Goal: Information Seeking & Learning: Learn about a topic

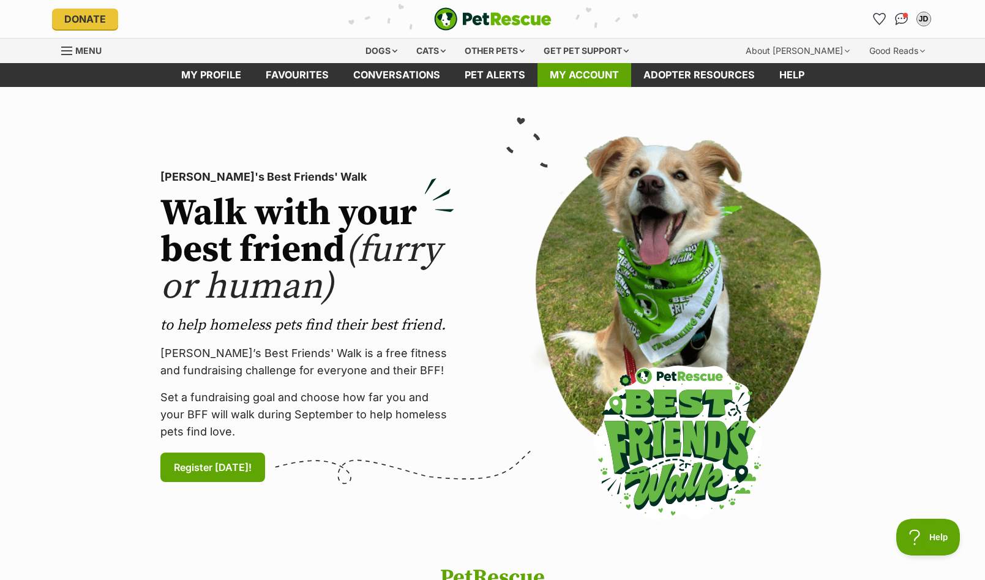
click at [604, 72] on link "My account" at bounding box center [585, 75] width 94 height 24
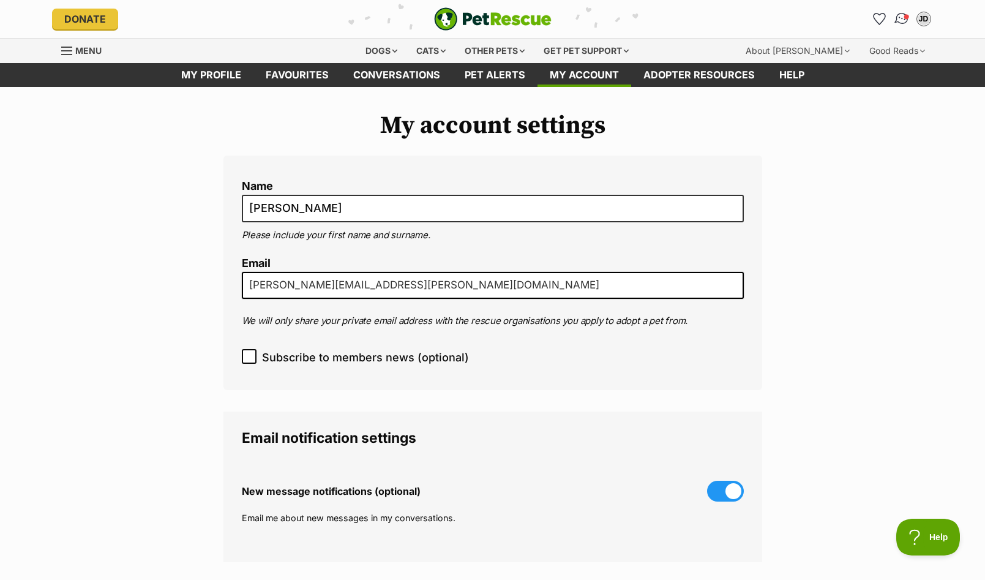
click at [905, 17] on span "Conversations" at bounding box center [906, 16] width 6 height 6
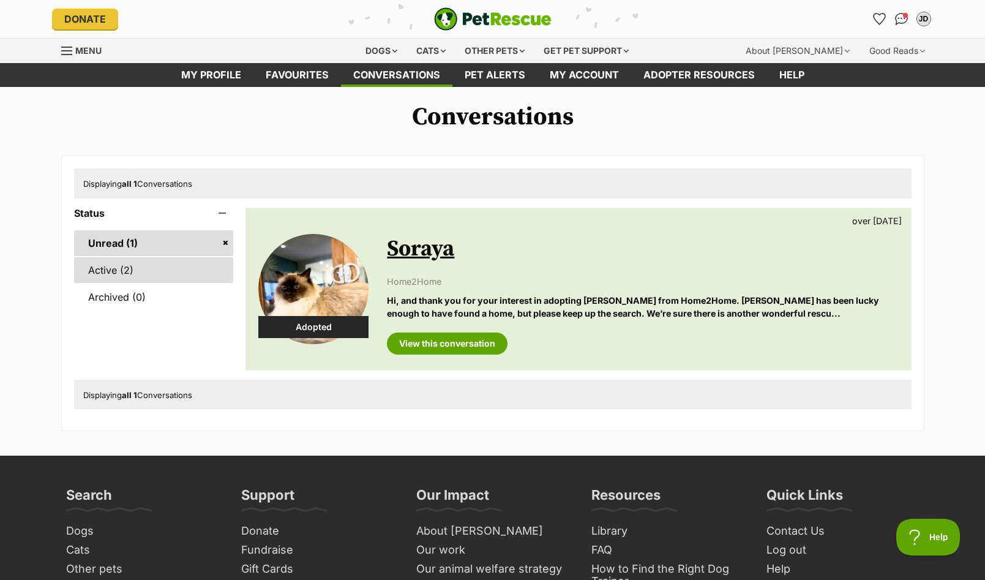
click at [109, 269] on link "Active (2)" at bounding box center [154, 270] width 160 height 26
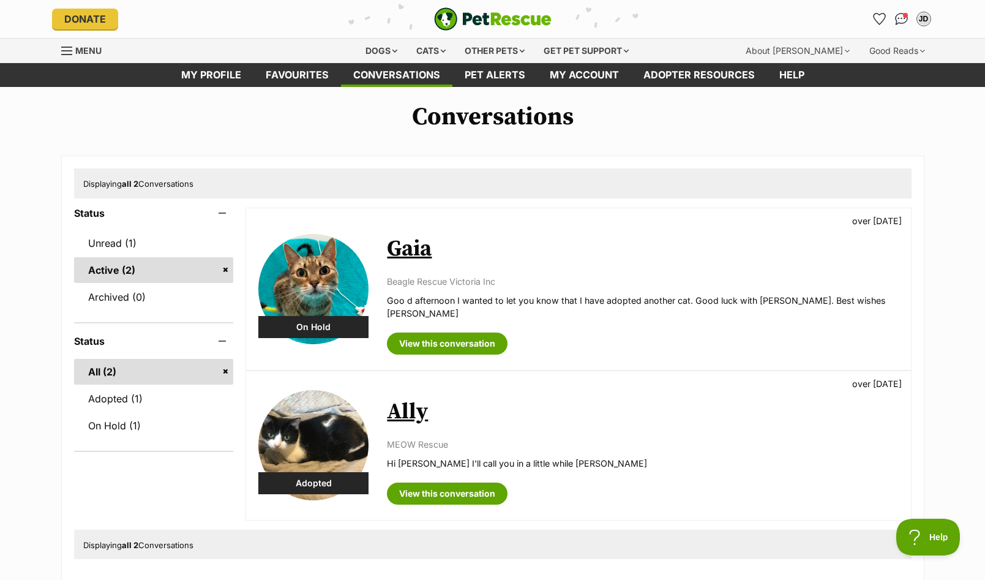
click at [323, 439] on img at bounding box center [313, 445] width 110 height 110
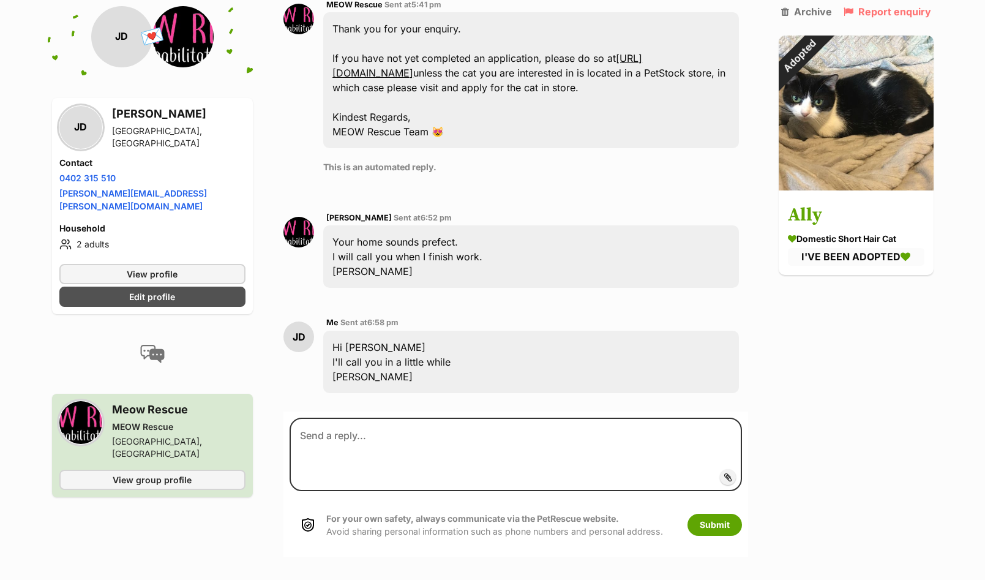
scroll to position [577, 0]
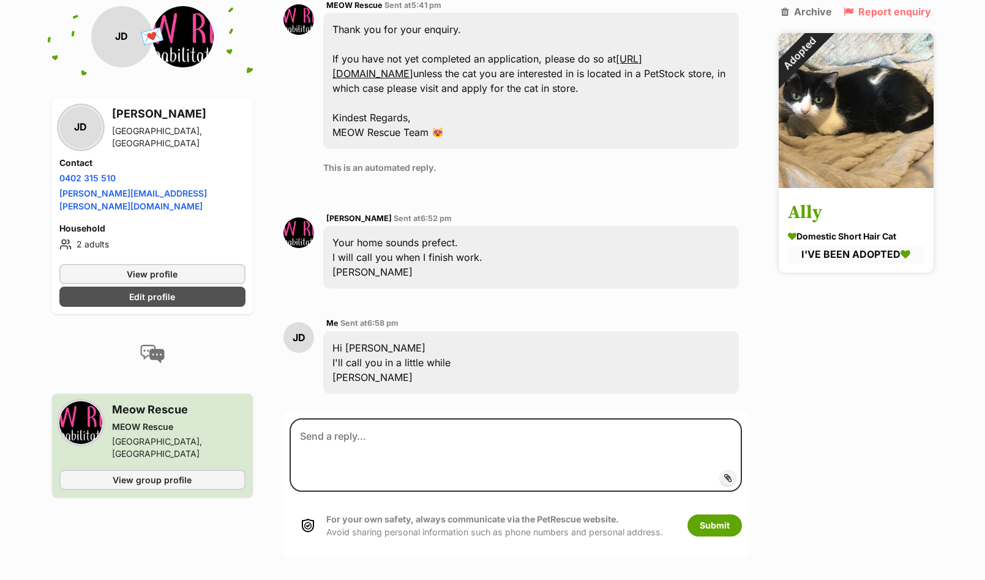
click at [850, 140] on img at bounding box center [856, 110] width 155 height 155
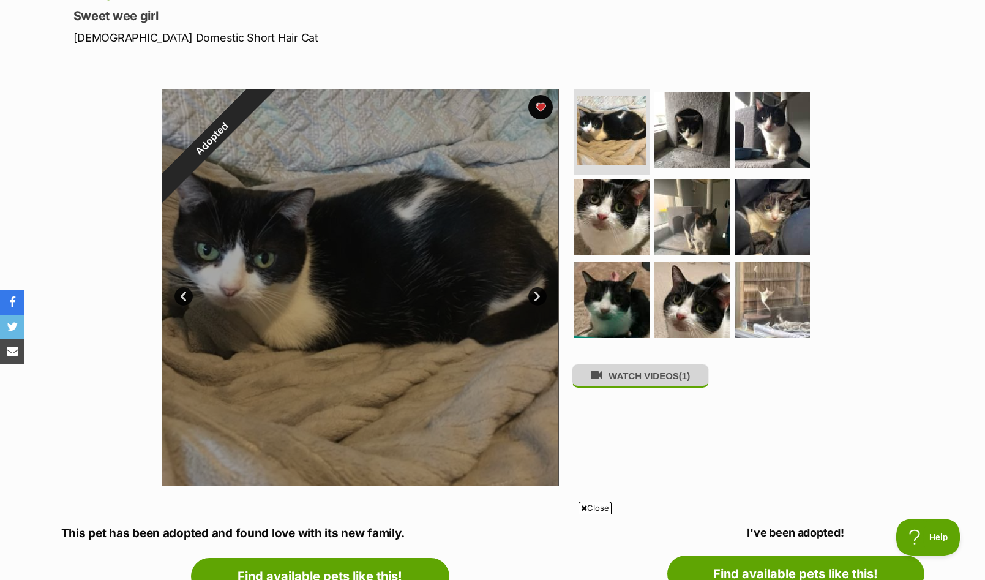
click at [669, 379] on button "WATCH VIDEOS (1)" at bounding box center [640, 376] width 137 height 24
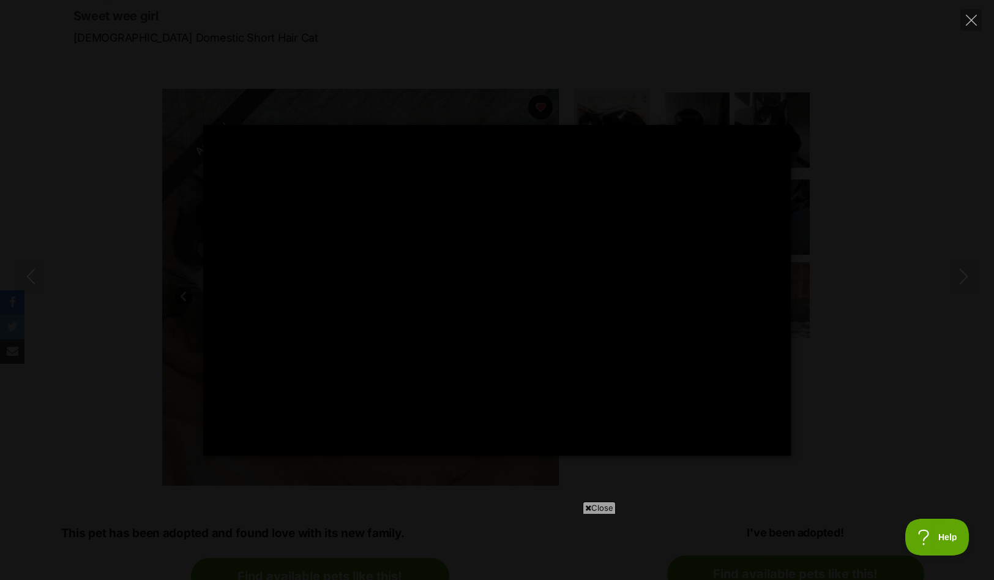
type input "100"
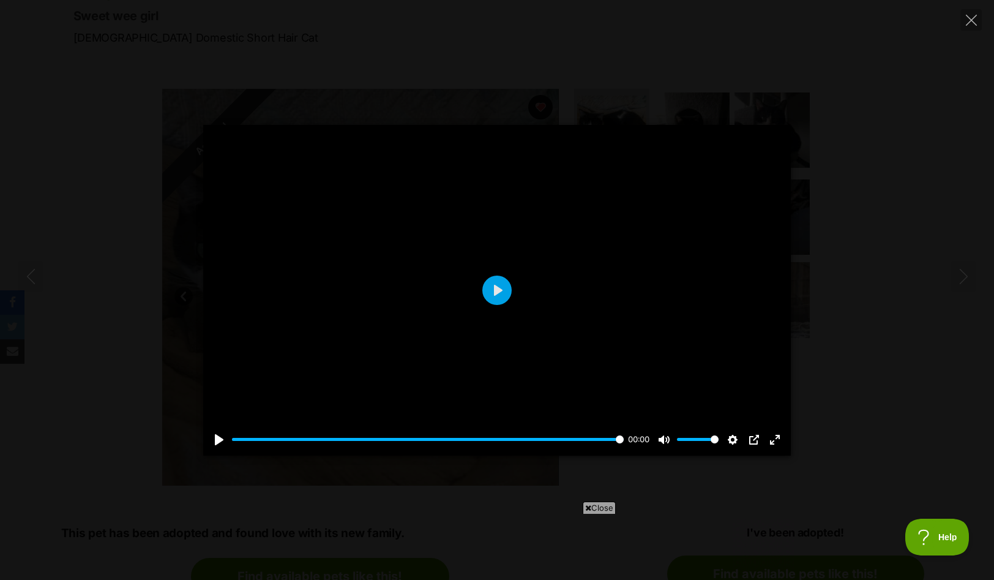
click at [602, 504] on span "Close" at bounding box center [599, 508] width 33 height 12
click at [971, 17] on icon "Close" at bounding box center [971, 20] width 11 height 11
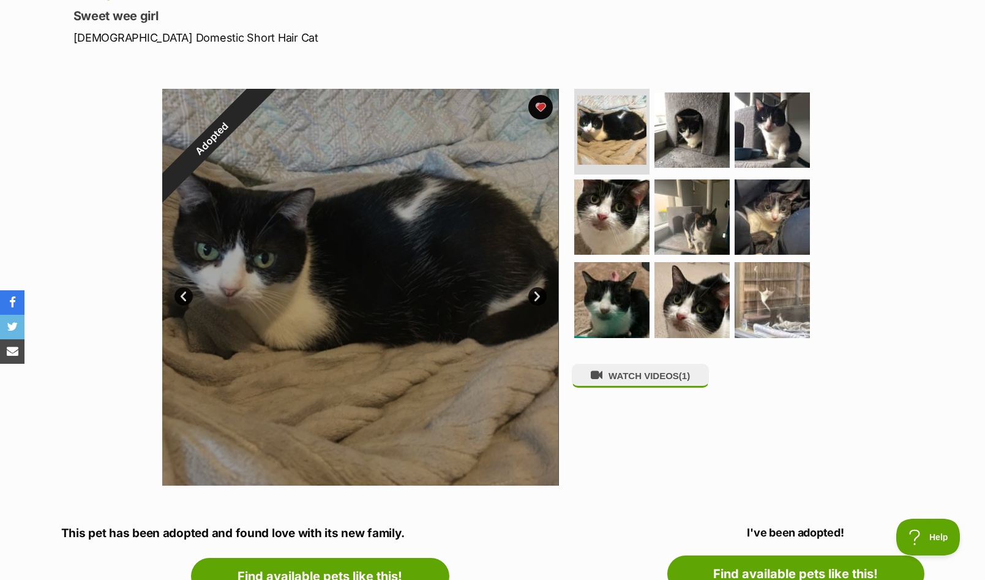
click at [535, 295] on link "Next" at bounding box center [537, 296] width 18 height 18
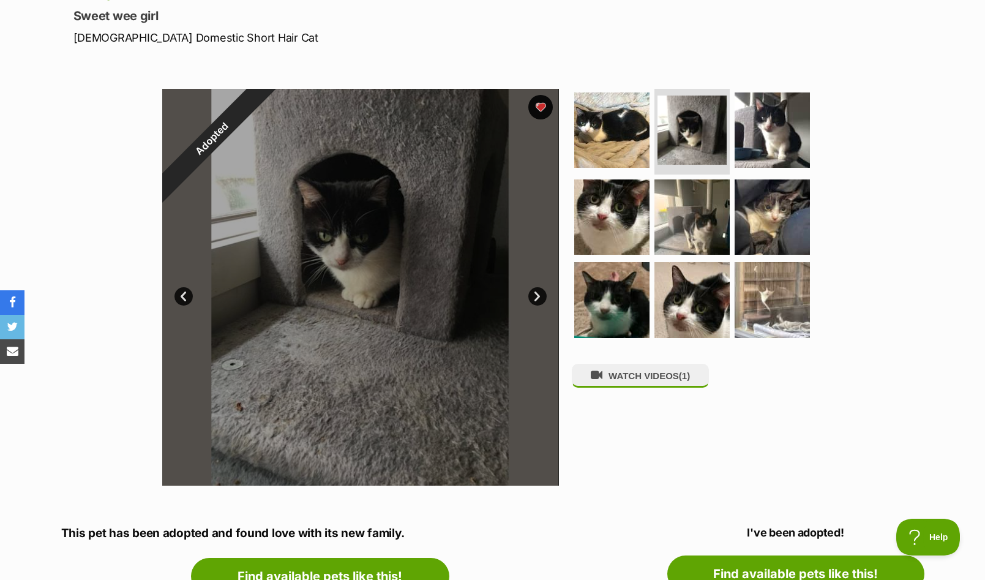
click at [535, 295] on link "Next" at bounding box center [537, 296] width 18 height 18
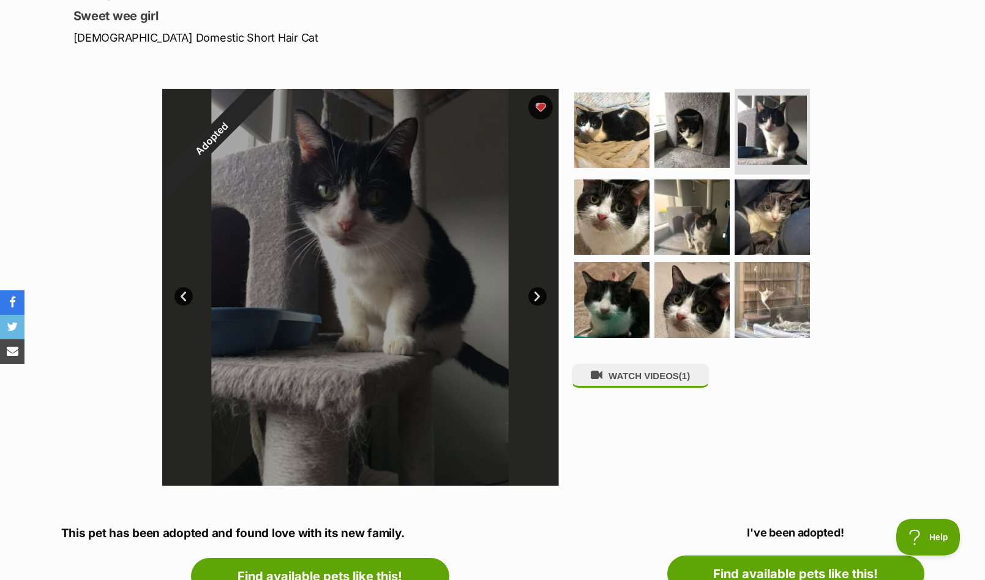
click at [535, 295] on link "Next" at bounding box center [537, 296] width 18 height 18
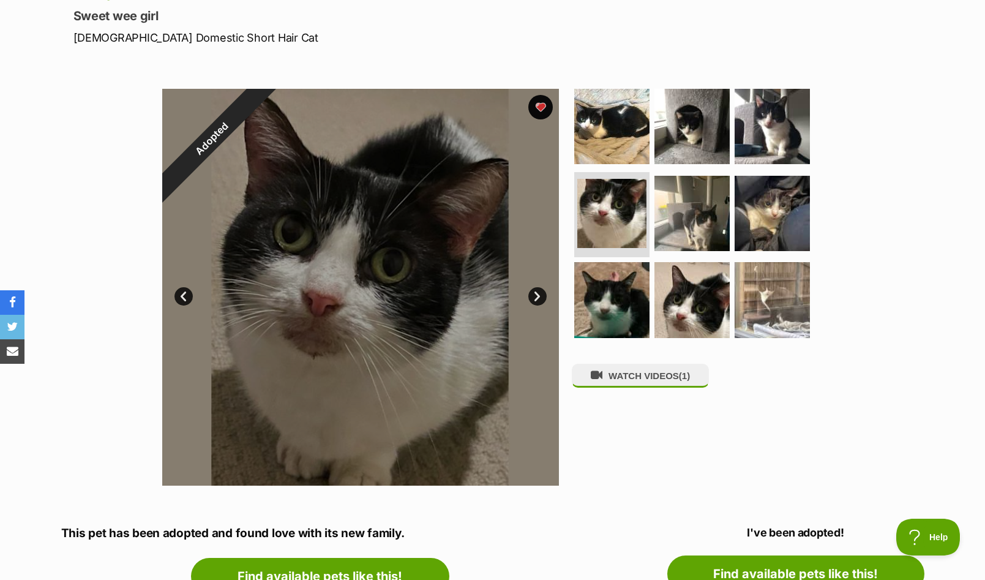
click at [535, 295] on link "Next" at bounding box center [537, 296] width 18 height 18
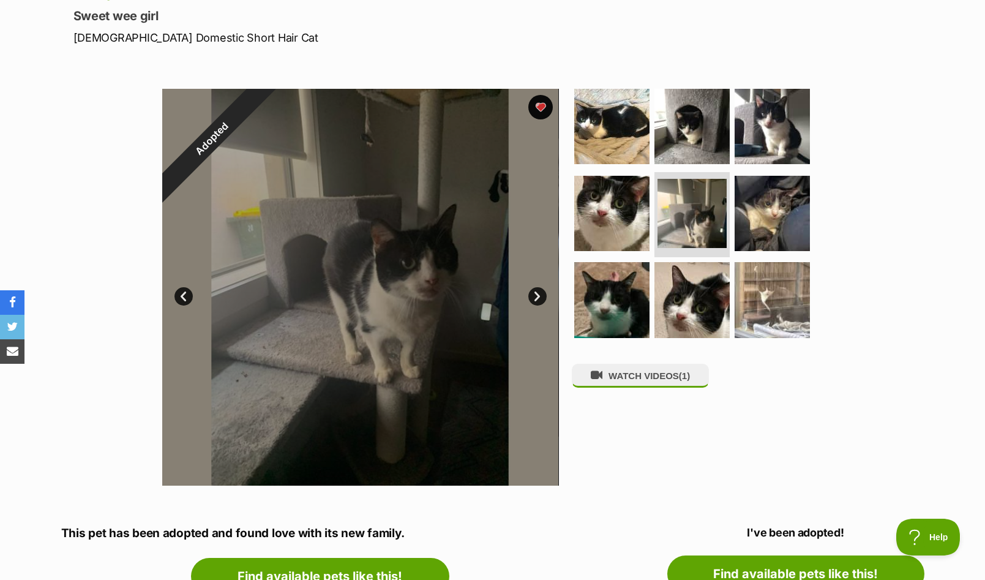
click at [534, 296] on link "Next" at bounding box center [537, 296] width 18 height 18
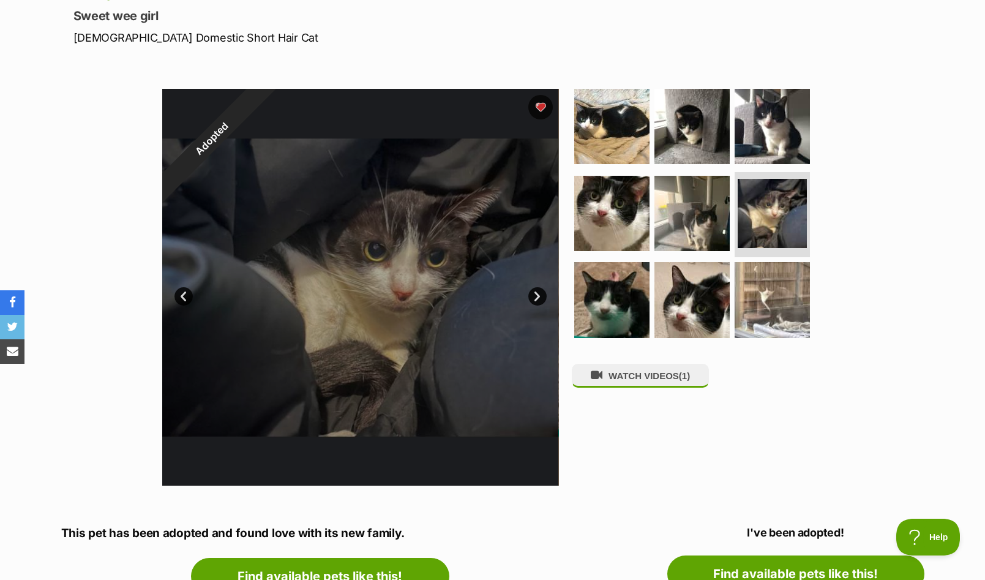
click at [534, 296] on link "Next" at bounding box center [537, 296] width 18 height 18
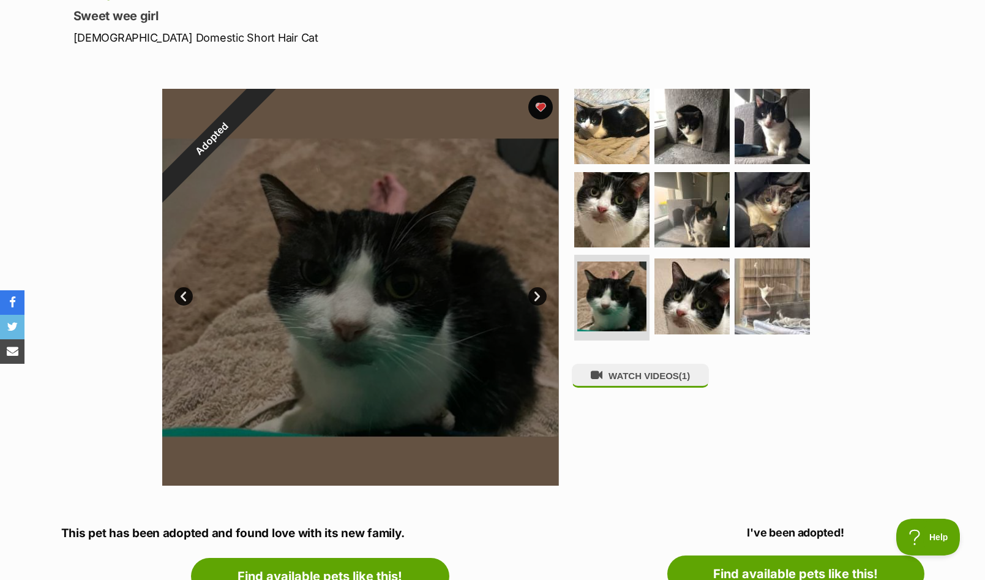
click at [534, 296] on link "Next" at bounding box center [537, 296] width 18 height 18
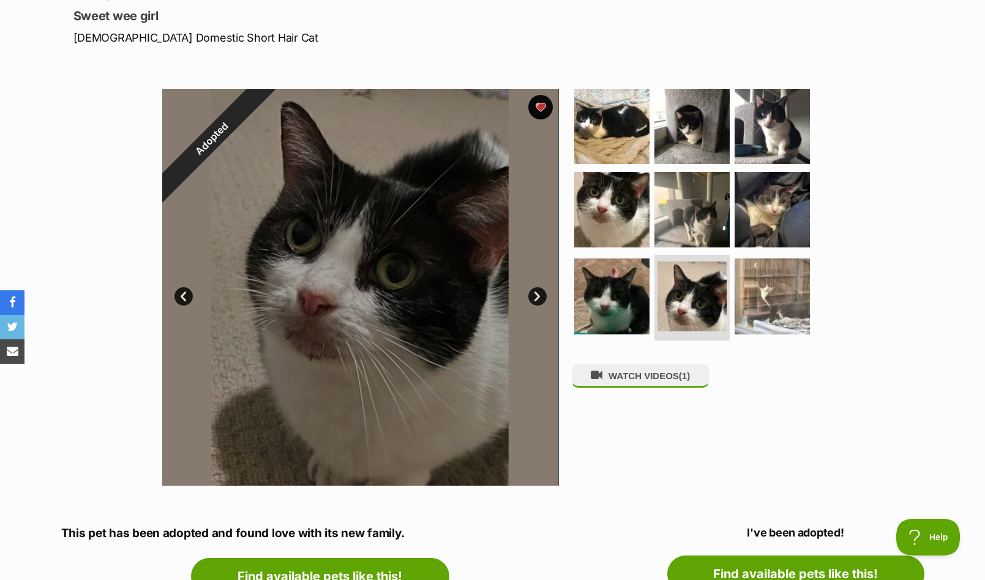
click at [534, 296] on link "Next" at bounding box center [537, 296] width 18 height 18
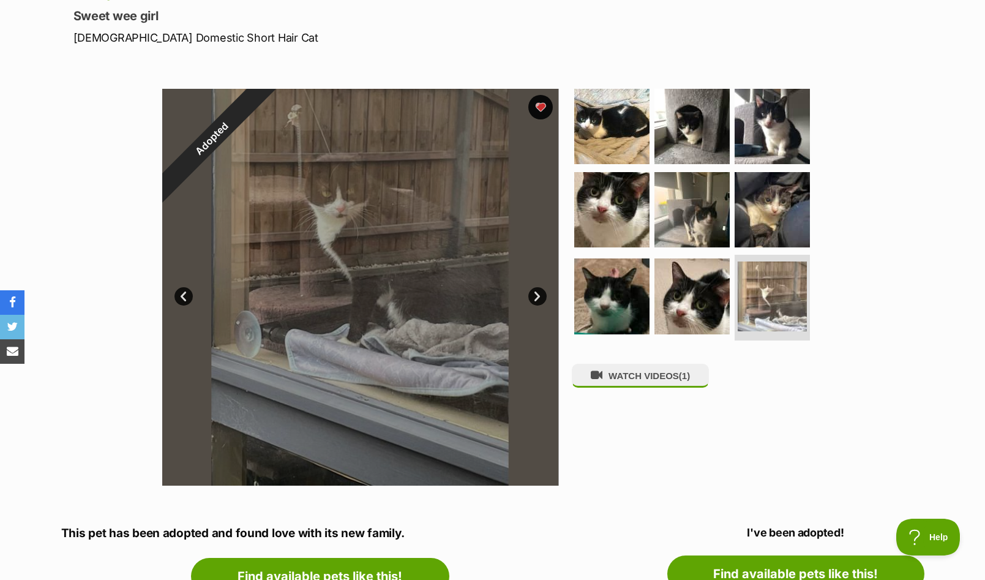
click at [534, 296] on link "Next" at bounding box center [537, 296] width 18 height 18
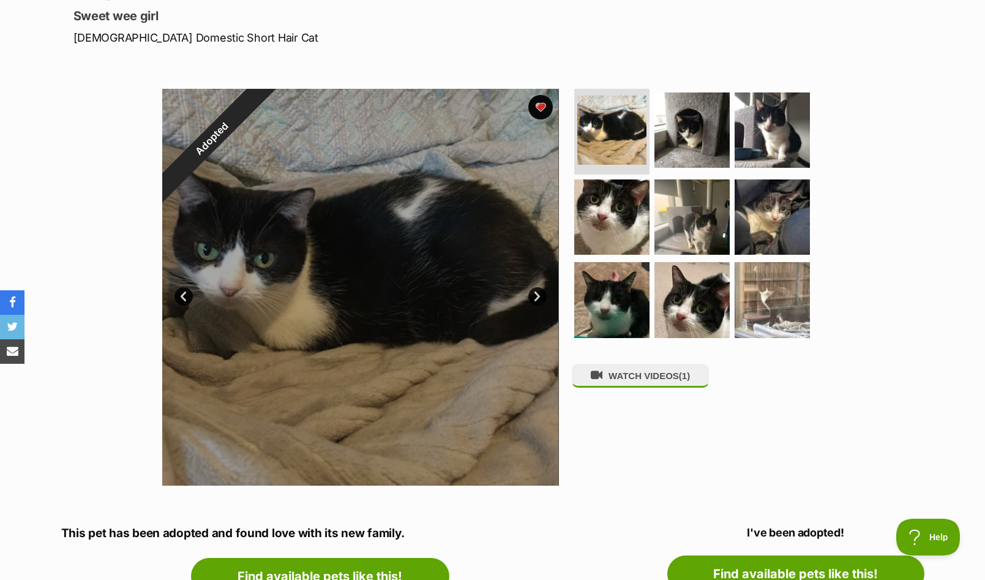
click at [534, 296] on link "Next" at bounding box center [537, 296] width 18 height 18
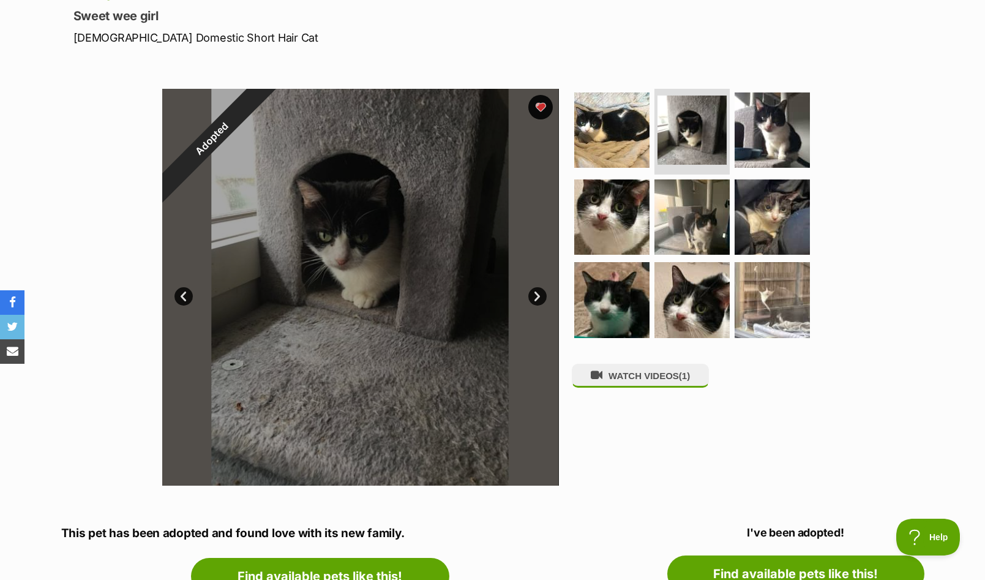
click at [534, 296] on link "Next" at bounding box center [537, 296] width 18 height 18
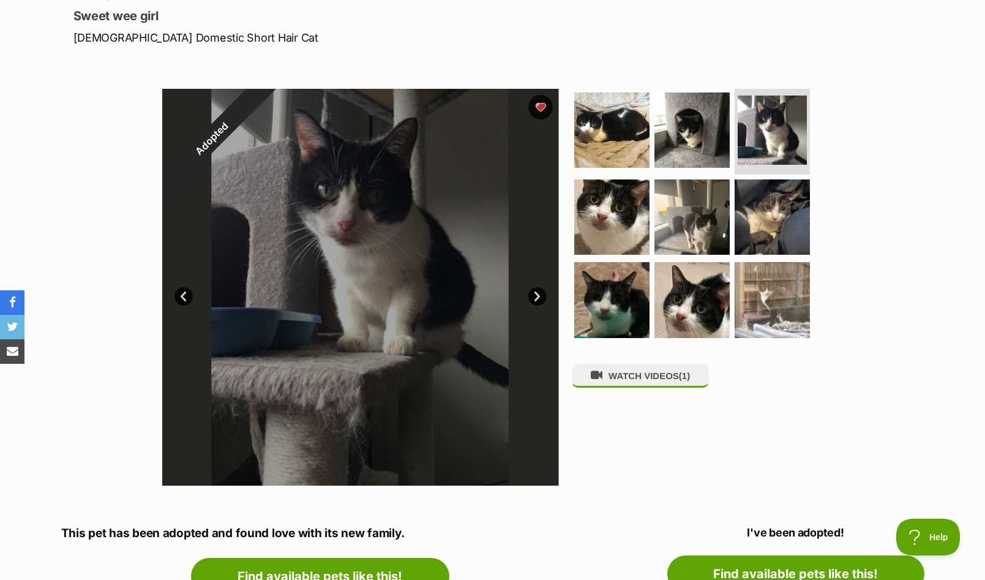
click at [534, 296] on link "Next" at bounding box center [537, 296] width 18 height 18
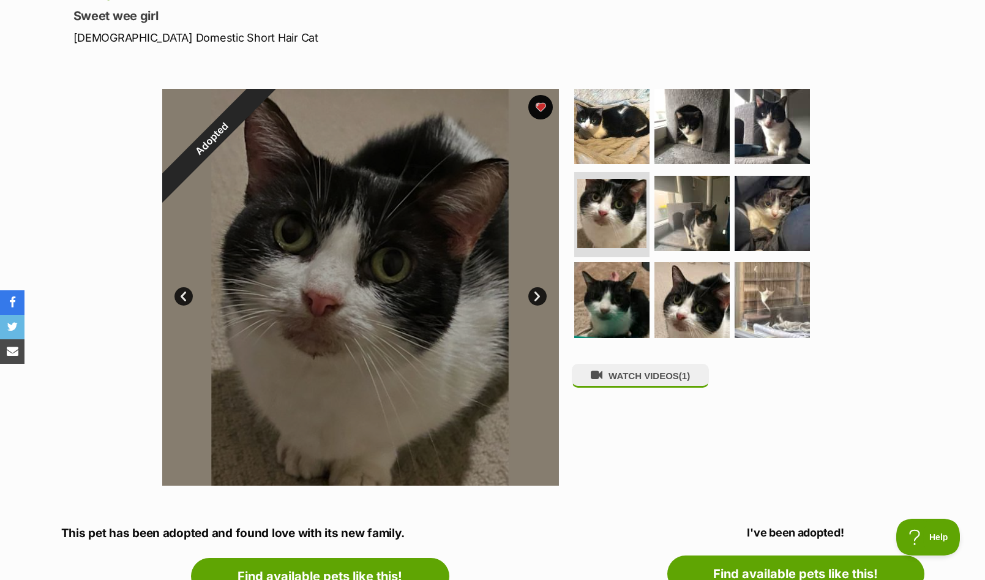
click at [534, 296] on link "Next" at bounding box center [537, 296] width 18 height 18
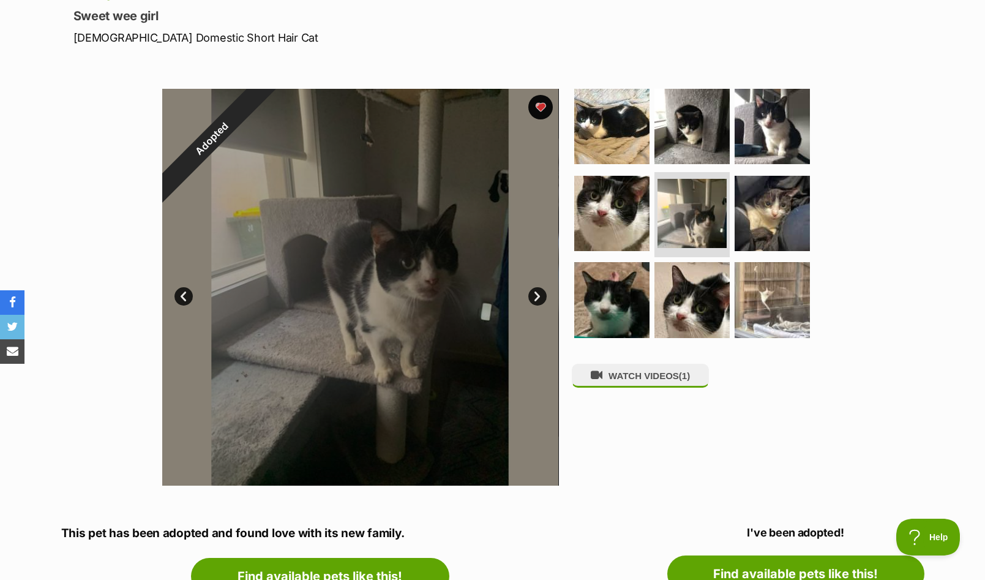
click at [534, 296] on link "Next" at bounding box center [537, 296] width 18 height 18
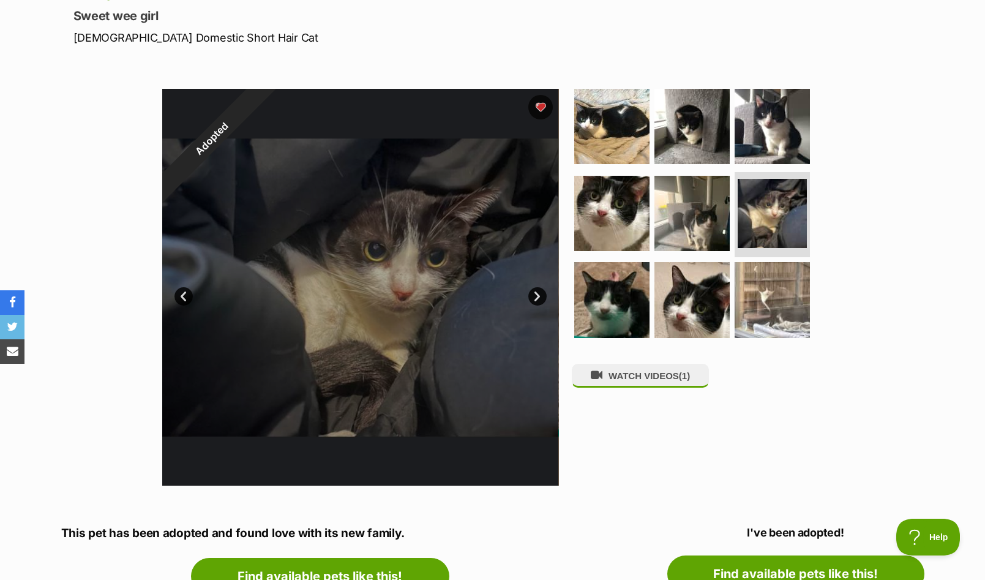
click at [534, 296] on link "Next" at bounding box center [537, 296] width 18 height 18
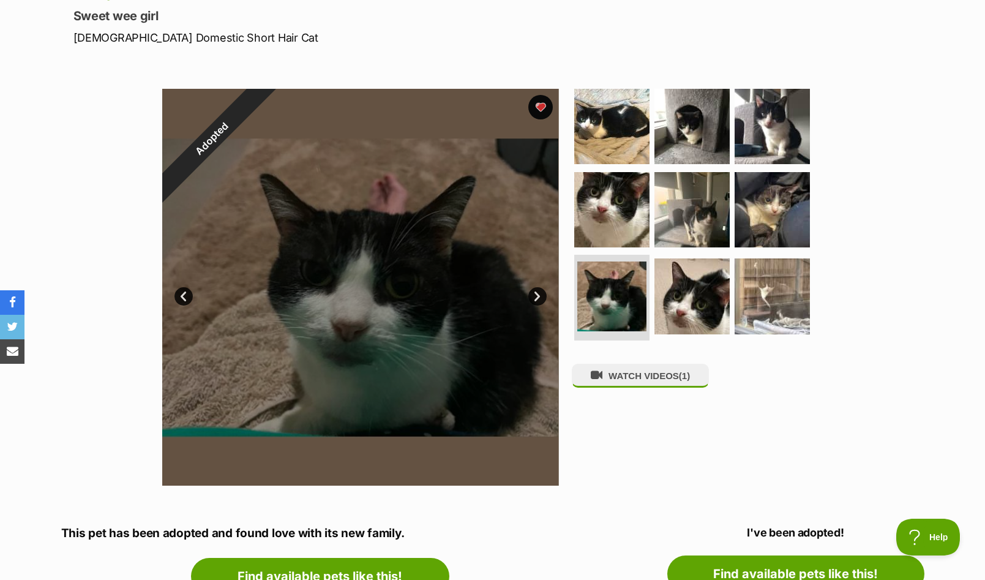
click at [534, 296] on link "Next" at bounding box center [537, 296] width 18 height 18
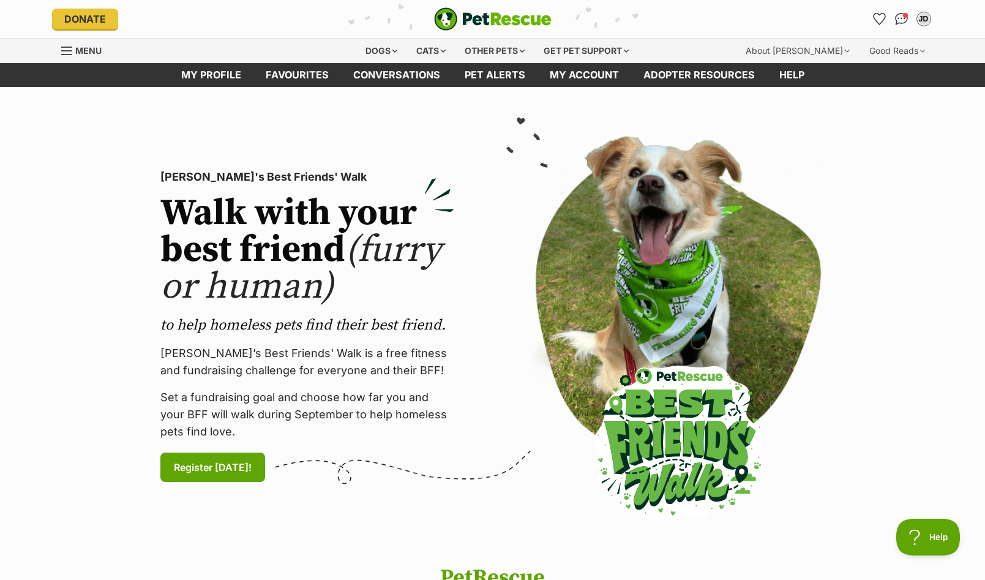
click at [65, 50] on span "Menu" at bounding box center [66, 50] width 11 height 1
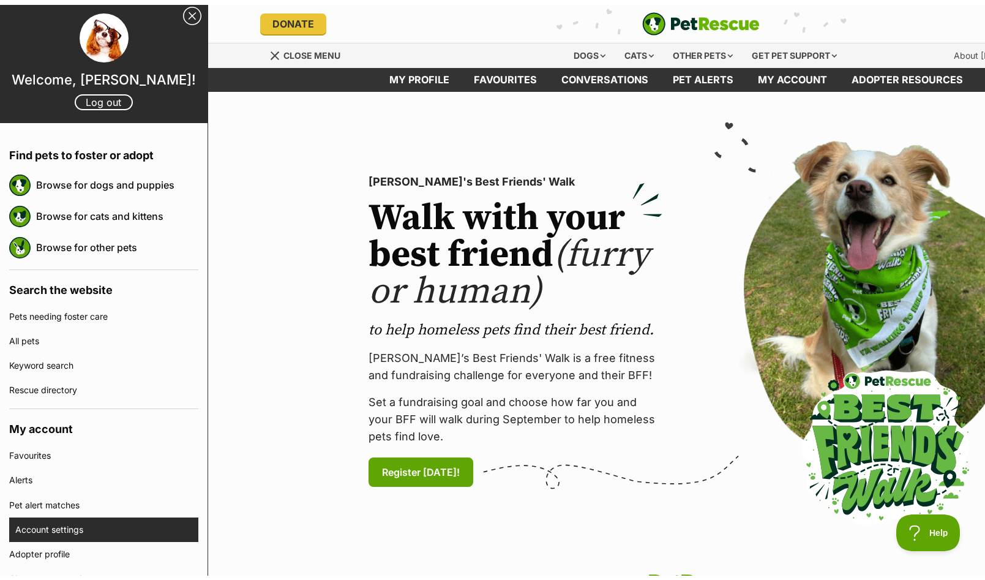
scroll to position [5, 0]
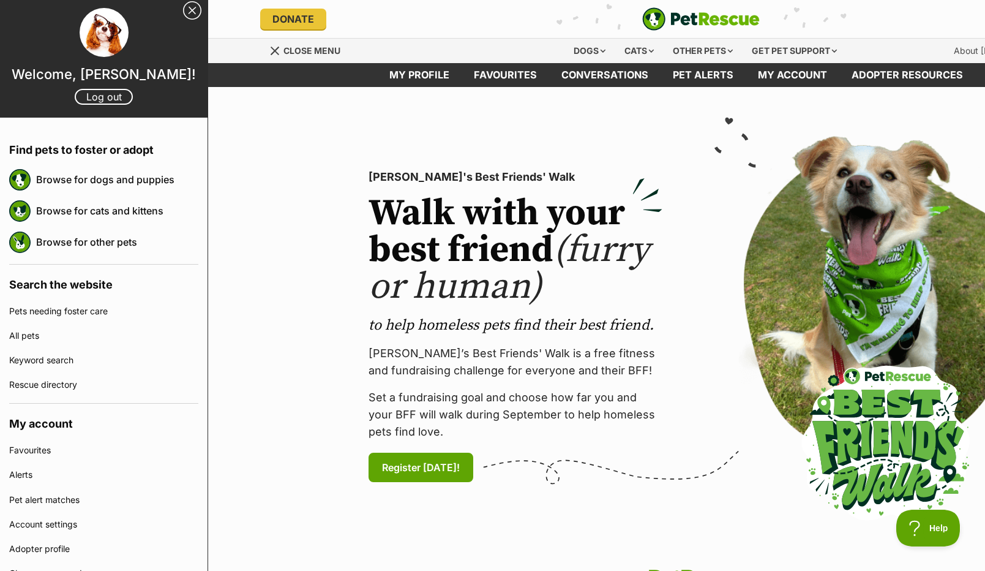
click at [859, 42] on div "Dogs Find a dog on PetRescue View all dogs Browse all of the doggos looking for…" at bounding box center [705, 51] width 437 height 24
click at [279, 50] on div "Menu" at bounding box center [275, 51] width 12 height 10
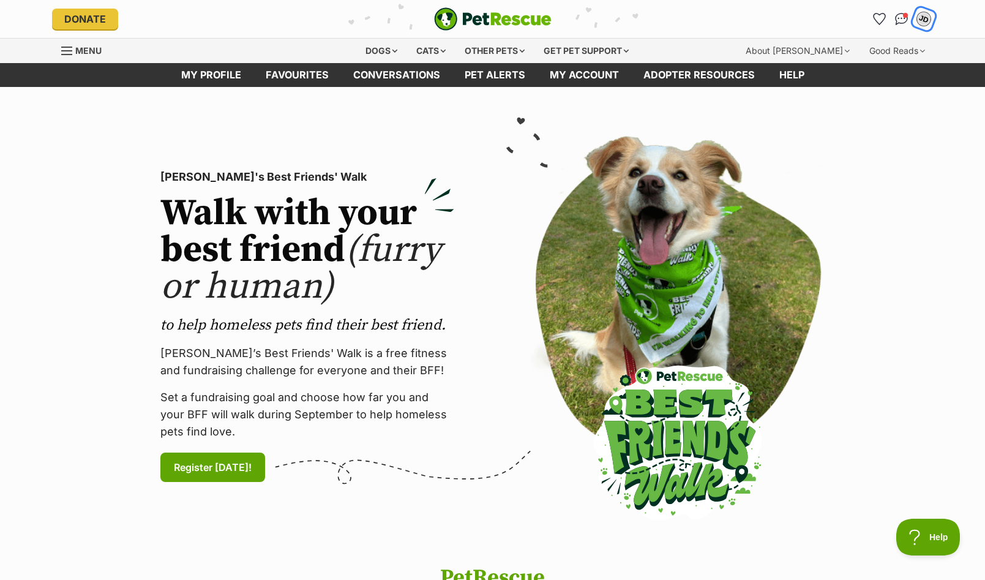
click at [926, 20] on div "JD" at bounding box center [924, 19] width 16 height 16
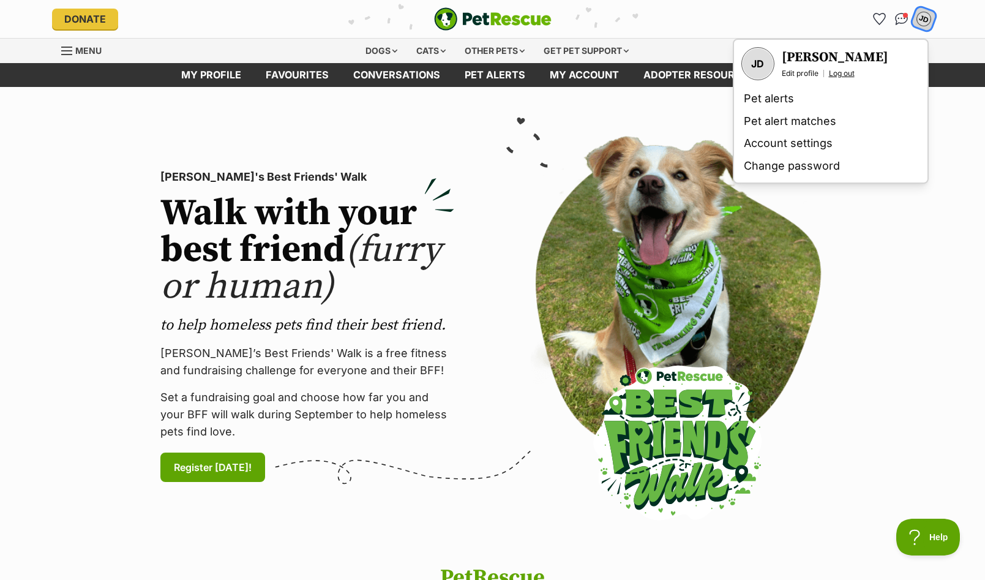
click at [850, 75] on link "Log out" at bounding box center [842, 74] width 26 height 10
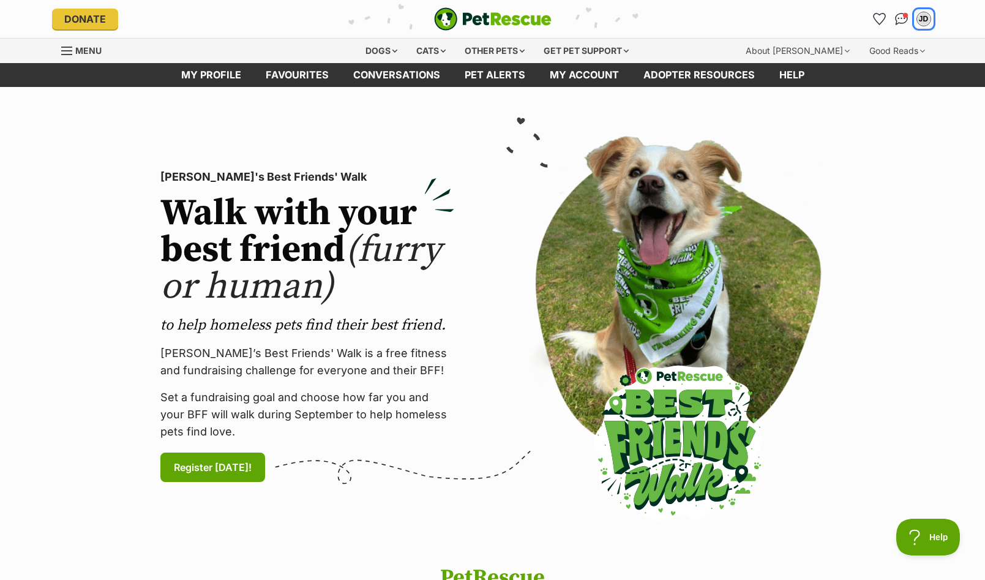
scroll to position [0, 0]
click at [901, 20] on img "Conversations" at bounding box center [901, 19] width 17 height 16
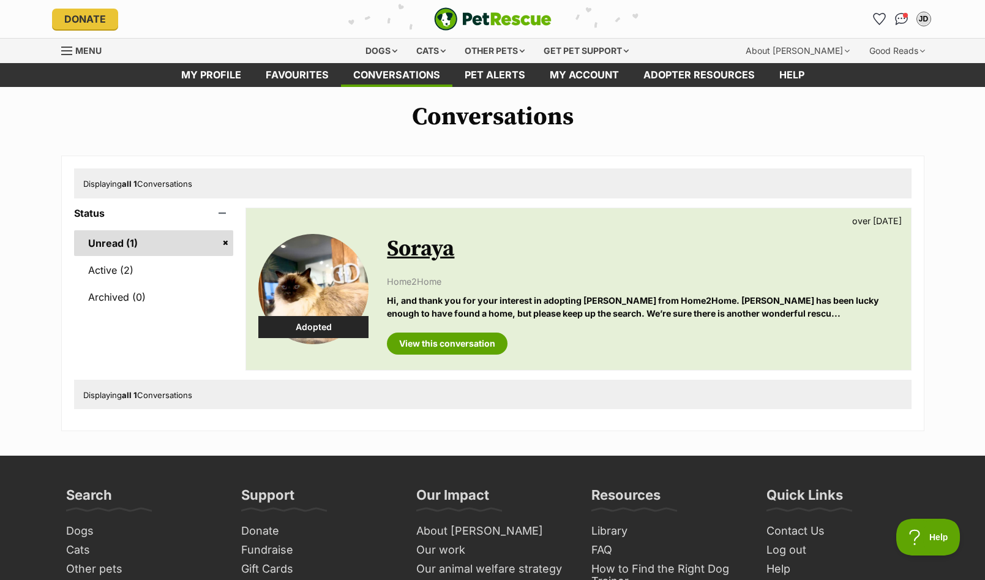
click at [225, 241] on link "Unread (1)" at bounding box center [154, 243] width 160 height 26
click at [225, 244] on link "Unread (1)" at bounding box center [154, 243] width 160 height 26
click at [445, 340] on link "View this conversation" at bounding box center [447, 344] width 121 height 22
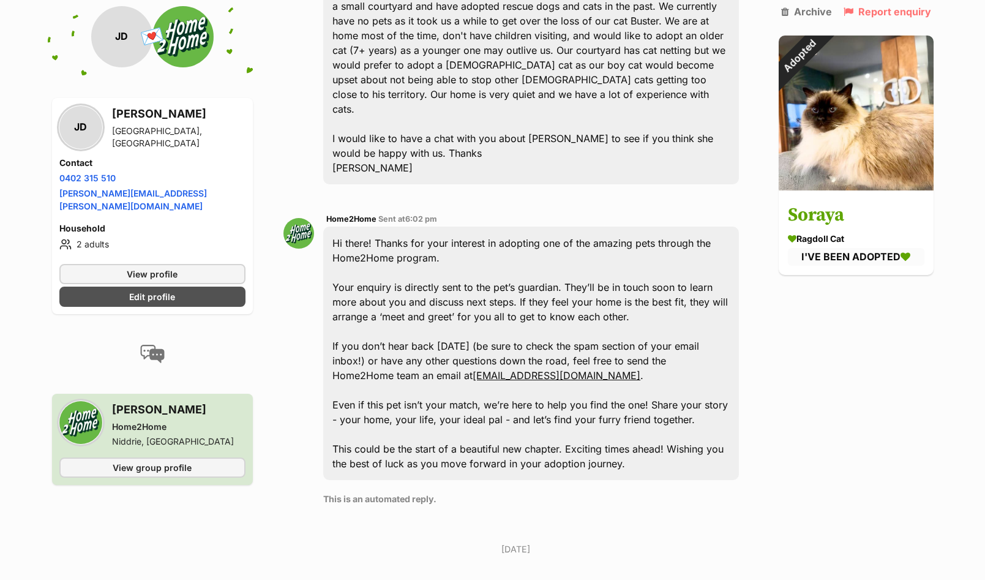
scroll to position [246, 0]
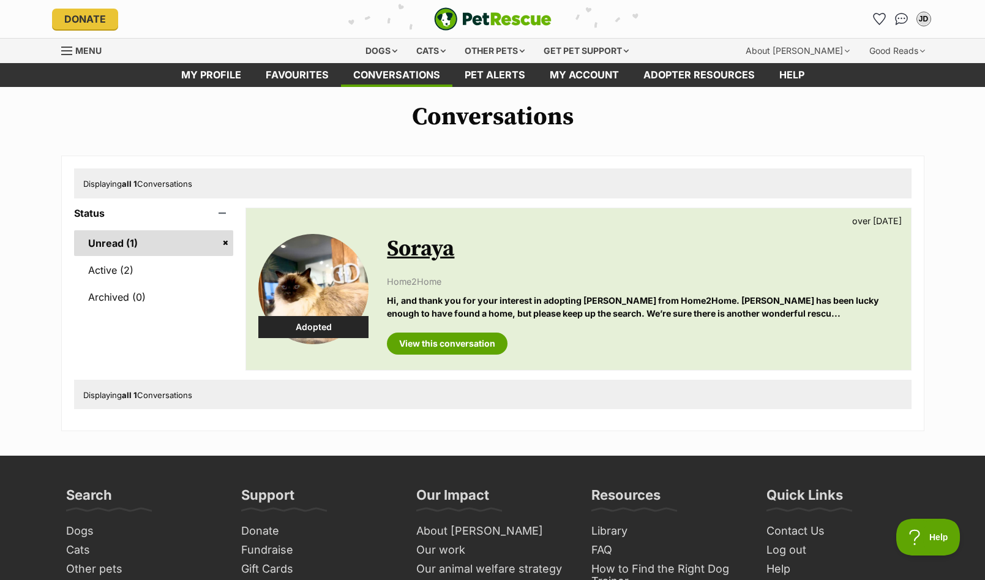
click at [224, 243] on link "Unread (1)" at bounding box center [154, 243] width 160 height 26
click at [224, 242] on link "Unread (1)" at bounding box center [154, 243] width 160 height 26
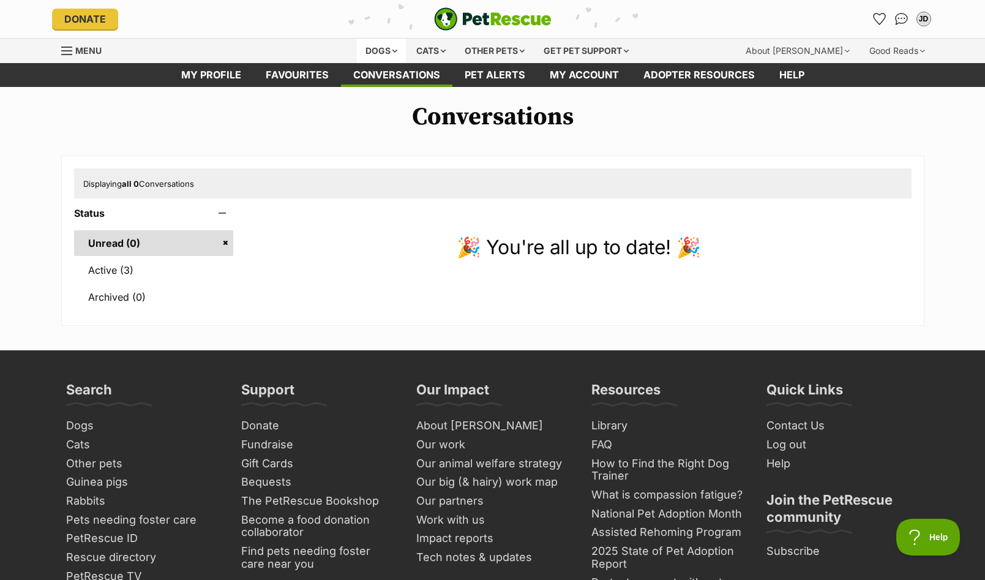
click at [372, 50] on div "Dogs" at bounding box center [381, 51] width 49 height 24
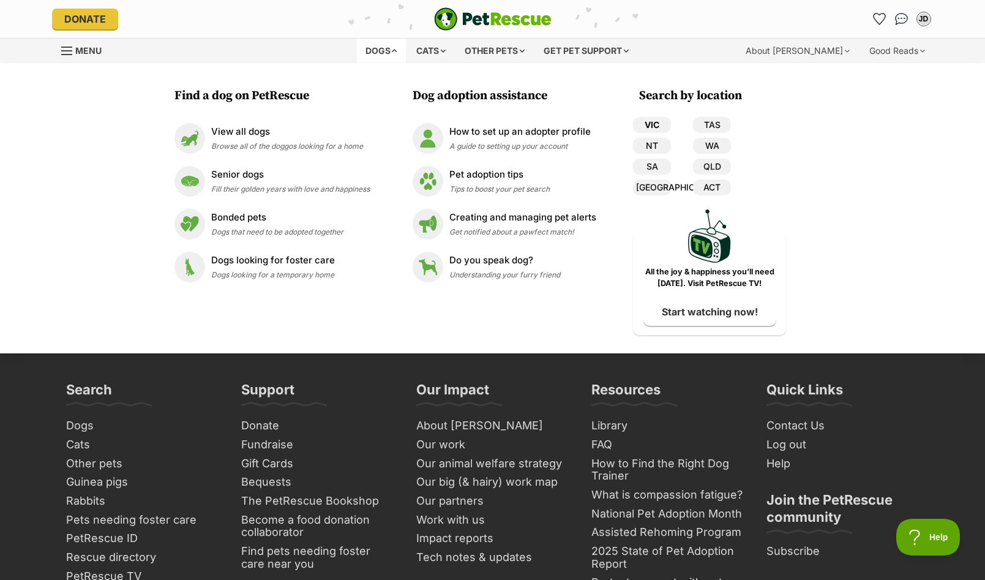
click at [654, 121] on link "VIC" at bounding box center [652, 125] width 38 height 16
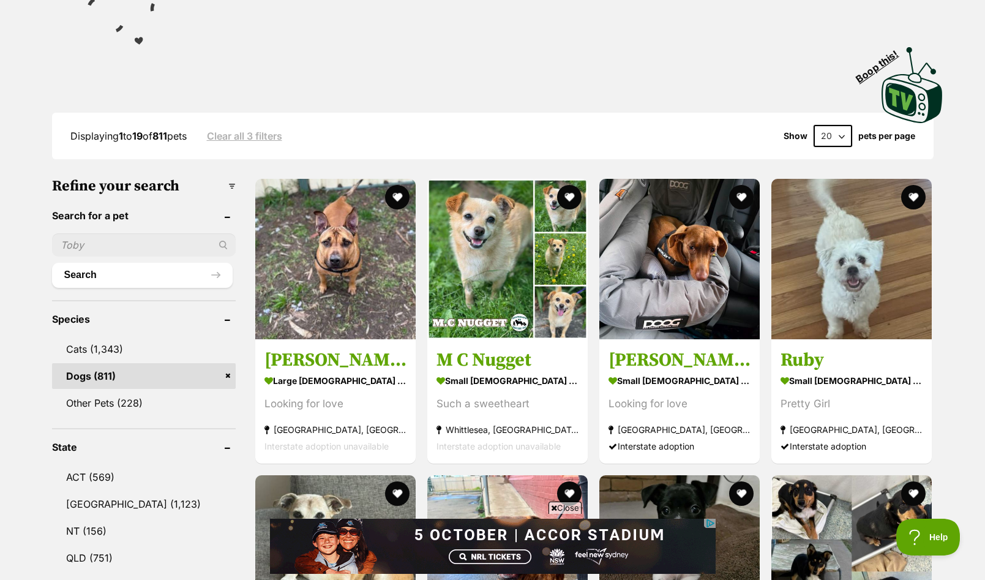
click at [79, 242] on input "text" at bounding box center [144, 244] width 184 height 23
type input "Gumtree Greys"
click at [130, 275] on button "Search" at bounding box center [142, 275] width 181 height 24
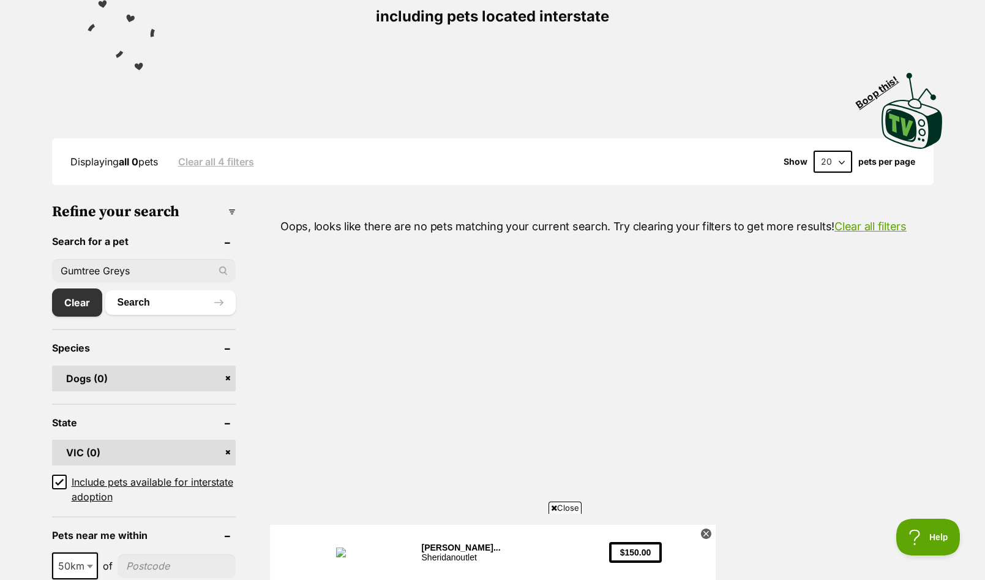
drag, startPoint x: 137, startPoint y: 272, endPoint x: 66, endPoint y: 259, distance: 71.6
click at [66, 259] on input "Gumtree Greys" at bounding box center [144, 270] width 184 height 23
type input "greyhound"
click at [105, 290] on button "Search" at bounding box center [170, 302] width 130 height 24
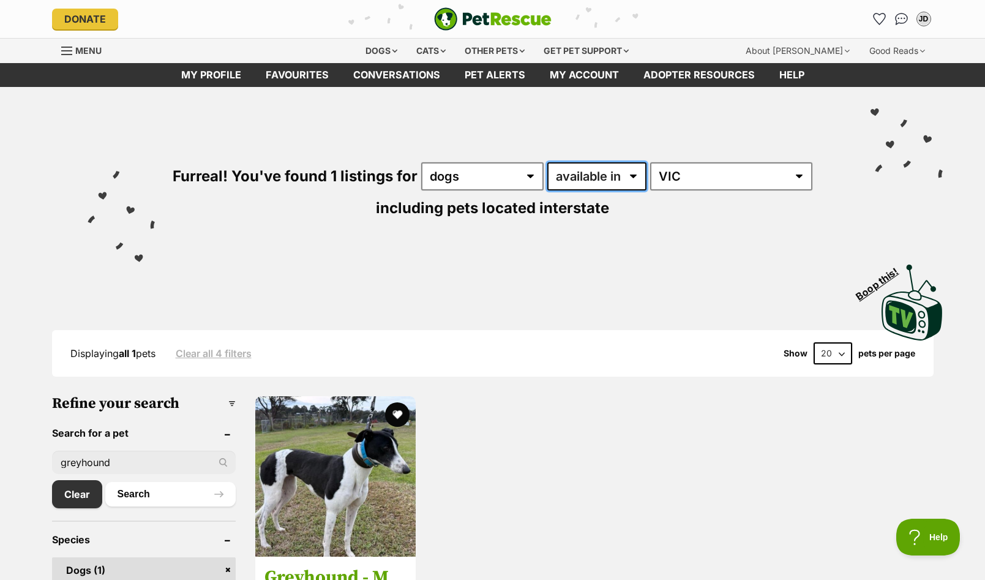
click at [634, 175] on select "available in located in" at bounding box center [596, 176] width 99 height 28
select select "disabled"
click at [549, 162] on select "available in located in" at bounding box center [596, 176] width 99 height 28
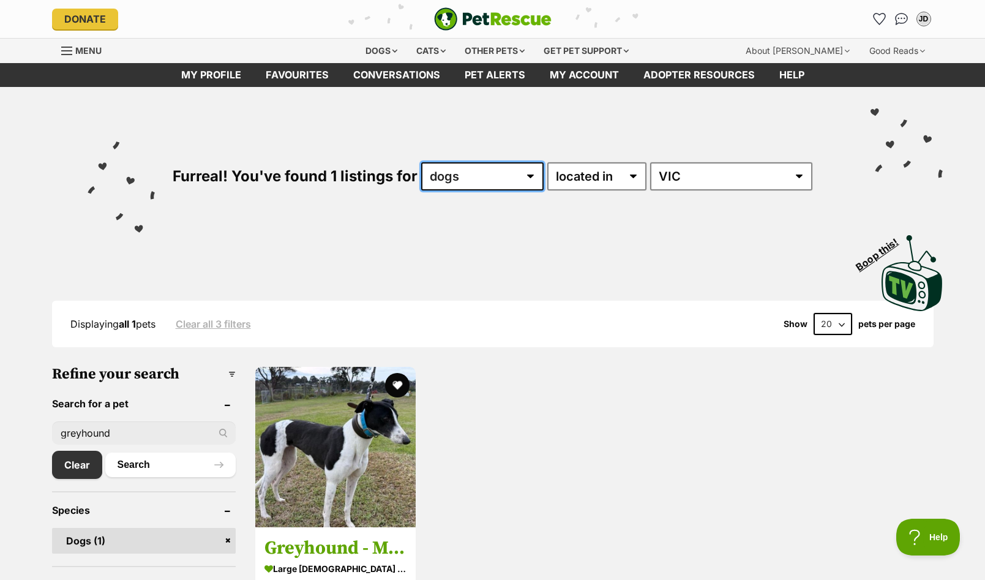
click at [544, 175] on select "any type of pet dogs" at bounding box center [482, 176] width 122 height 28
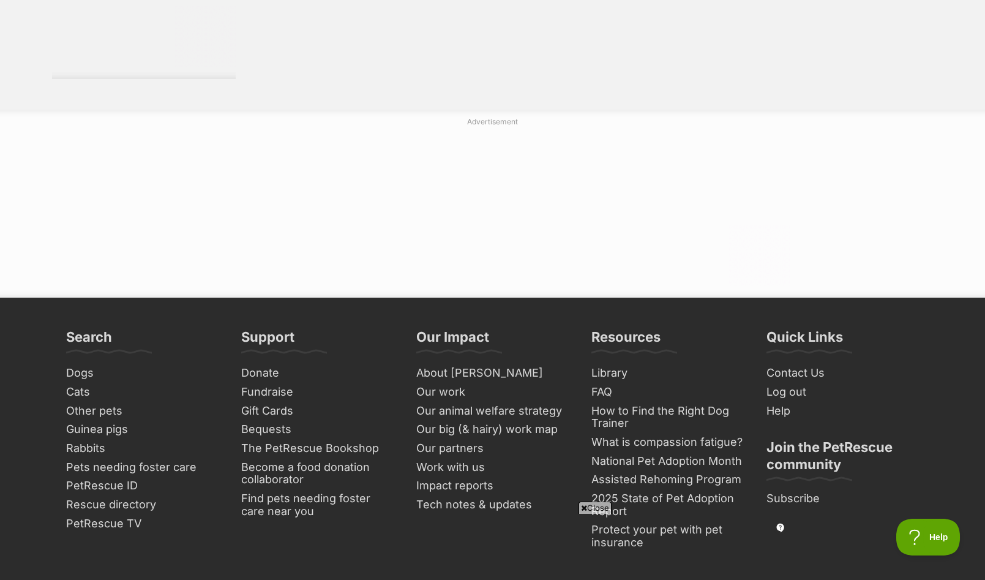
scroll to position [1852, 0]
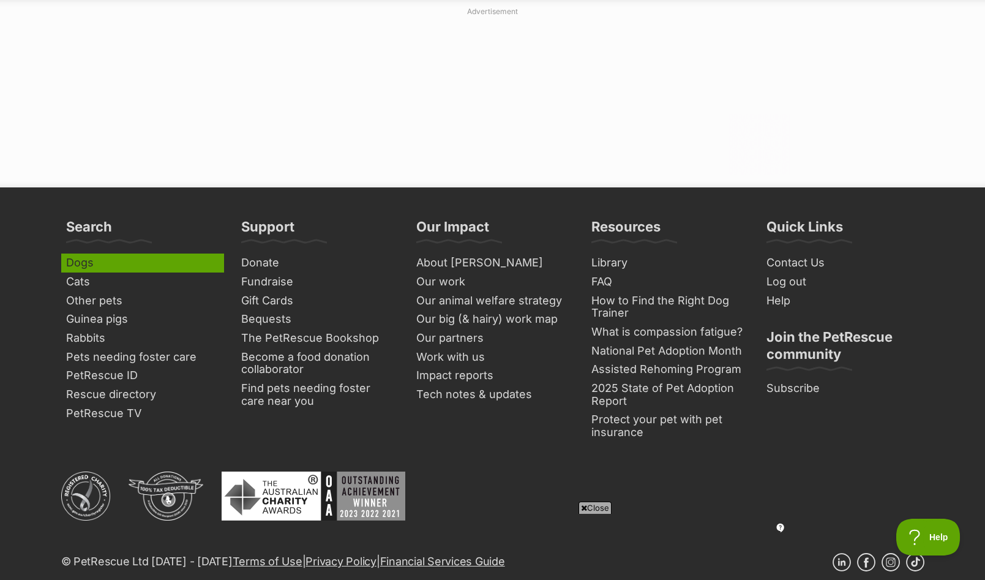
click at [102, 254] on link "Dogs" at bounding box center [142, 263] width 163 height 19
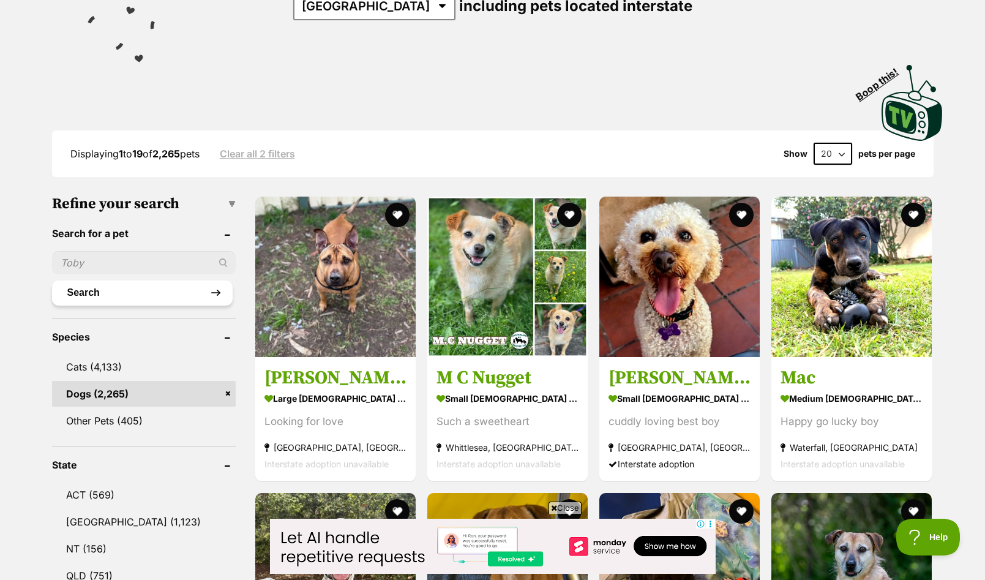
click at [203, 292] on button "Search" at bounding box center [142, 292] width 181 height 24
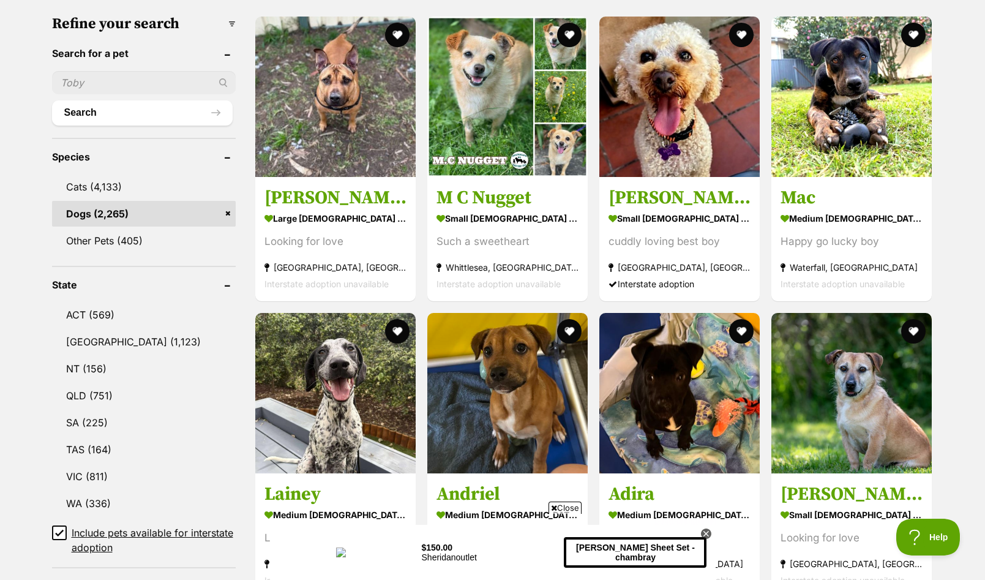
scroll to position [391, 0]
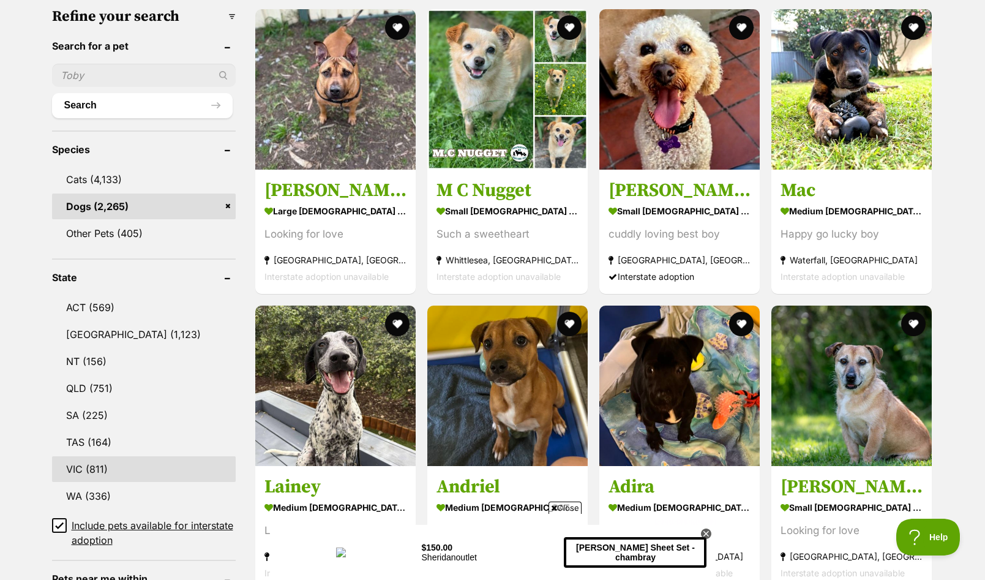
click at [92, 464] on link "VIC (811)" at bounding box center [144, 469] width 184 height 26
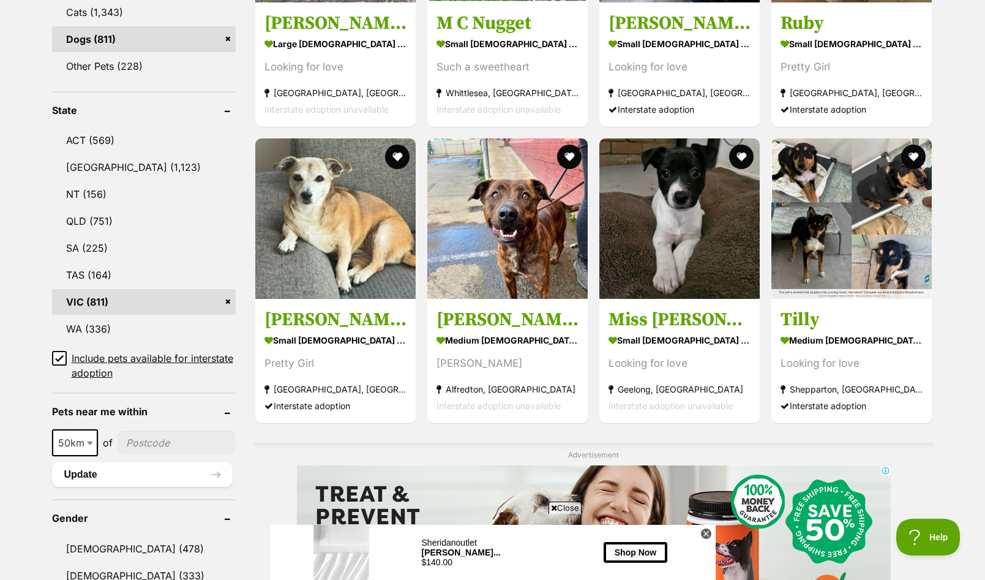
scroll to position [554, 0]
click at [61, 361] on icon at bounding box center [59, 358] width 9 height 9
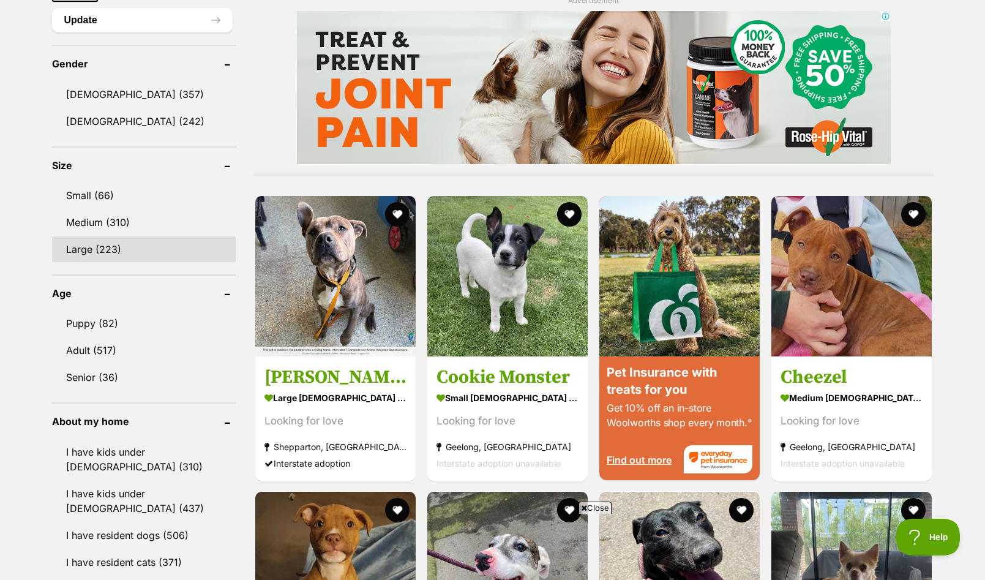
scroll to position [980, 0]
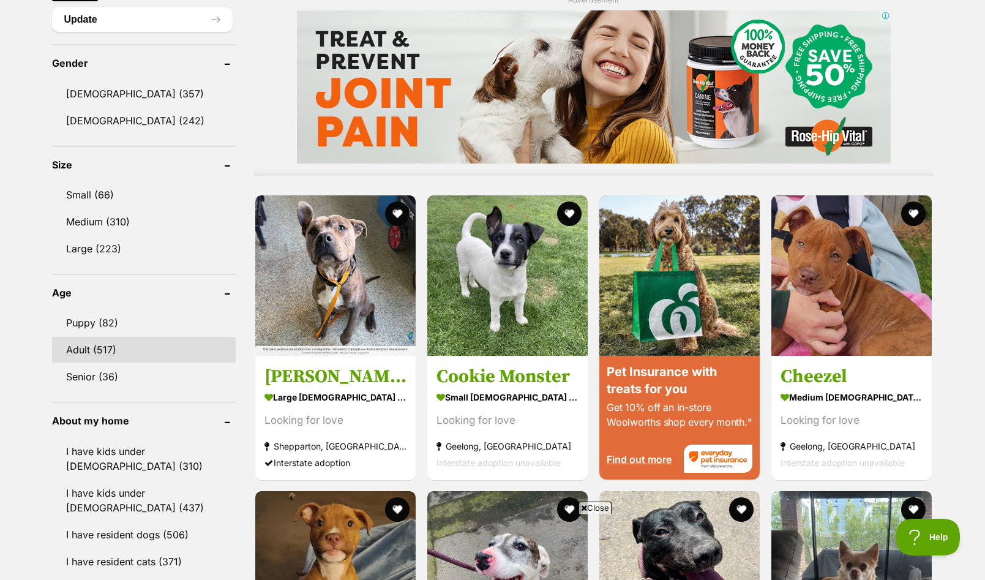
click at [88, 353] on link "Adult (517)" at bounding box center [144, 350] width 184 height 26
